Goal: Communication & Community: Answer question/provide support

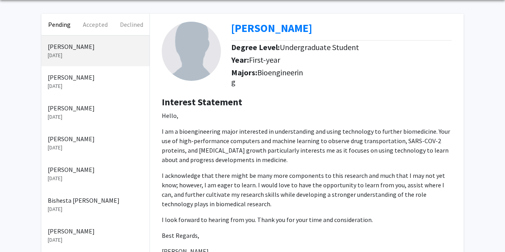
scroll to position [16, 0]
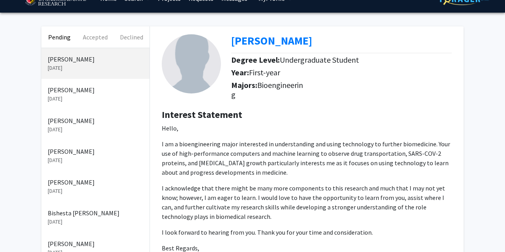
click at [84, 95] on p "[DATE]" at bounding box center [96, 99] width 96 height 8
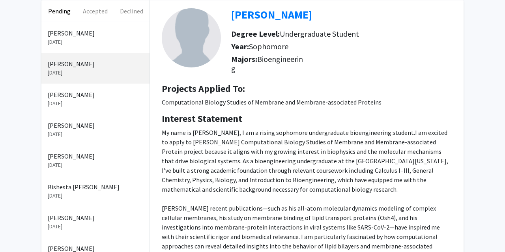
scroll to position [42, 0]
click at [104, 41] on p "[DATE]" at bounding box center [96, 42] width 96 height 8
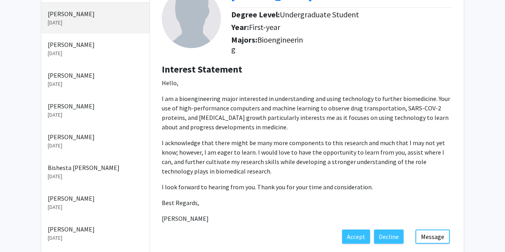
scroll to position [64, 0]
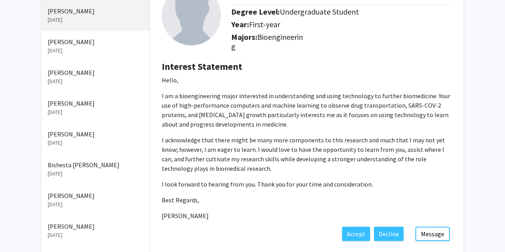
click at [438, 237] on button "Message" at bounding box center [433, 234] width 34 height 14
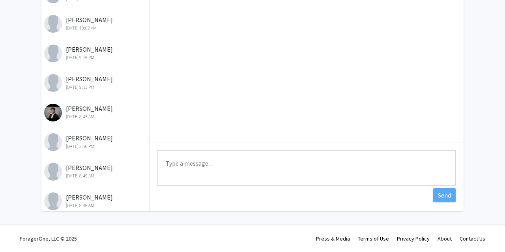
scroll to position [107, 0]
click at [233, 166] on textarea "Type a message" at bounding box center [307, 168] width 299 height 36
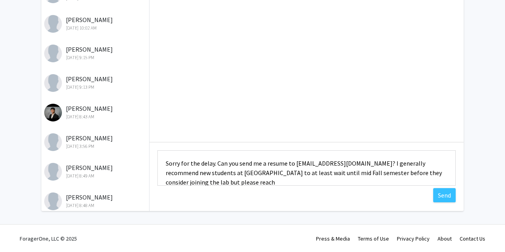
scroll to position [1, 0]
type textarea "Sorry for the delay. Can you send me a resume to [EMAIL_ADDRESS][DOMAIN_NAME]? …"
click at [445, 192] on button "Send" at bounding box center [445, 195] width 23 height 14
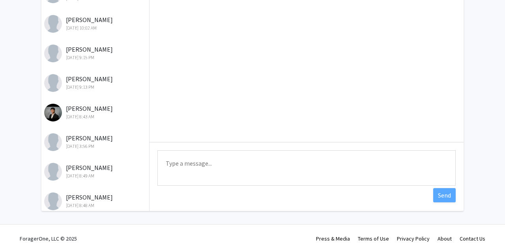
scroll to position [0, 0]
